Goal: Use online tool/utility: Utilize a website feature to perform a specific function

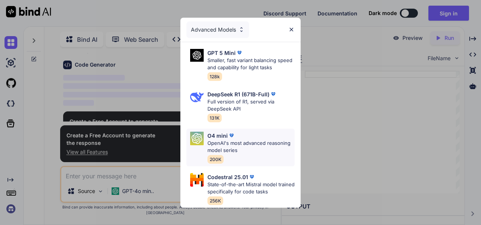
scroll to position [26, 0]
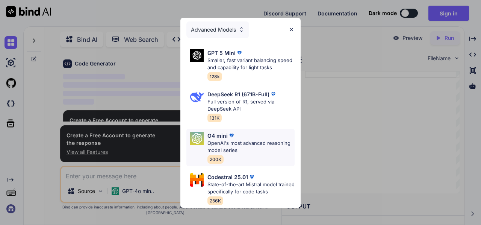
click at [240, 145] on p "OpenAI's most advanced reasoning model series" at bounding box center [251, 147] width 87 height 15
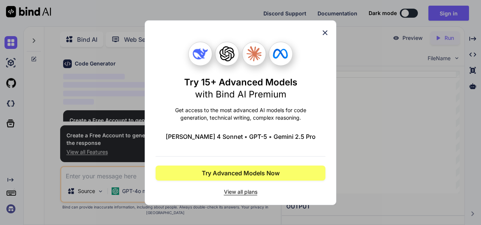
click at [329, 30] on div "Try 15+ Advanced Models with Bind AI Premium Get access to the most advanced AI…" at bounding box center [241, 112] width 192 height 185
click at [333, 27] on div "Try 15+ Advanced Models with Bind AI Premium Get access to the most advanced AI…" at bounding box center [241, 112] width 192 height 185
click at [329, 31] on icon at bounding box center [325, 33] width 8 height 8
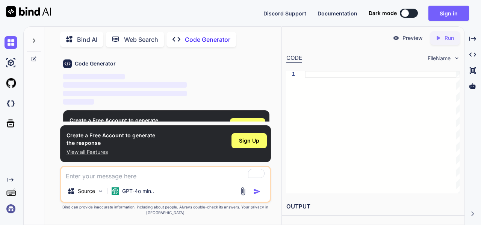
click at [185, 179] on textarea "To enrich screen reader interactions, please activate Accessibility in Grammarl…" at bounding box center [165, 174] width 209 height 14
click at [59, 200] on div "You Write a python script to parse a JSON and convert to csv Code Generator ‌ ‌…" at bounding box center [165, 138] width 231 height 171
click at [80, 191] on p "Source" at bounding box center [86, 191] width 17 height 8
type textarea "x"
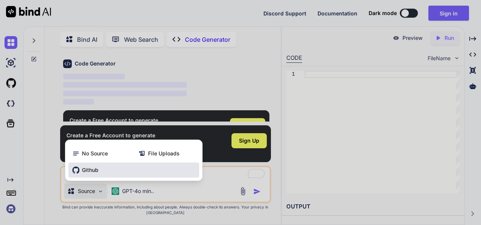
click at [98, 167] on span "Github" at bounding box center [90, 170] width 17 height 8
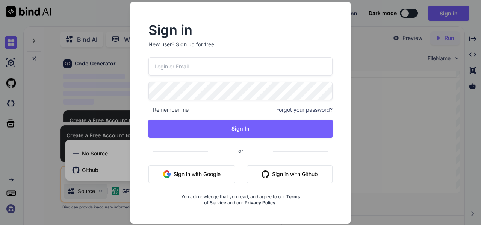
click at [264, 178] on button "Sign in with Github" at bounding box center [290, 174] width 86 height 18
